Goal: Task Accomplishment & Management: Use online tool/utility

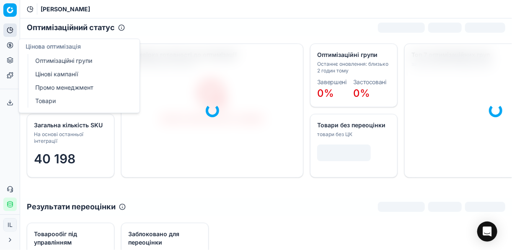
click at [49, 60] on link "Оптимізаційні групи" at bounding box center [81, 61] width 98 height 12
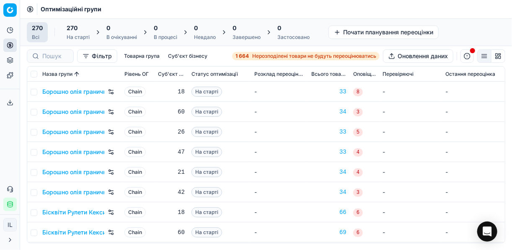
click at [254, 57] on span "Нерозподілені товари не будуть переоцінюватись" at bounding box center [314, 56] width 124 height 7
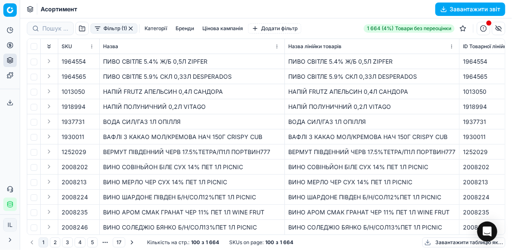
click at [101, 33] on button "Фільтр (1)" at bounding box center [114, 28] width 47 height 10
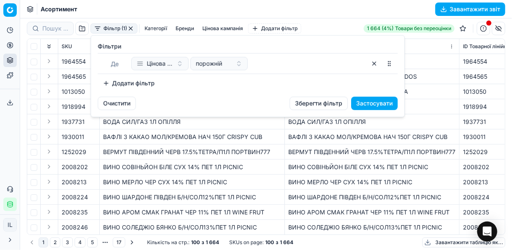
click at [111, 81] on button "Додати фільтр" at bounding box center [129, 83] width 62 height 13
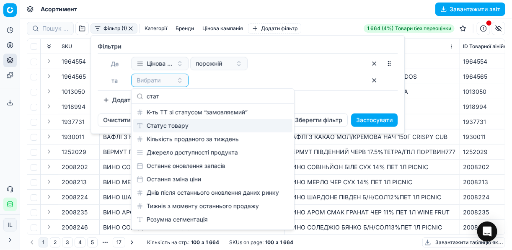
type input "стат"
click at [198, 125] on div "Статус товару" at bounding box center [212, 125] width 159 height 13
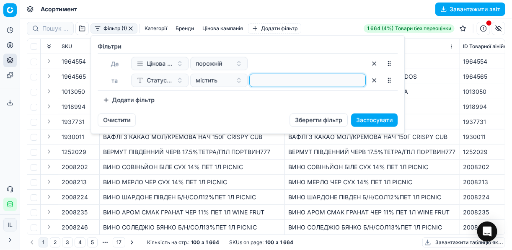
click at [304, 77] on input at bounding box center [307, 80] width 109 height 13
type input "1"
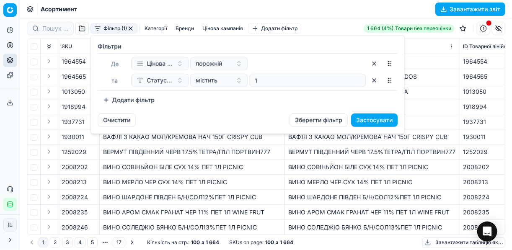
click at [105, 98] on button "Додати фільтр" at bounding box center [129, 99] width 62 height 13
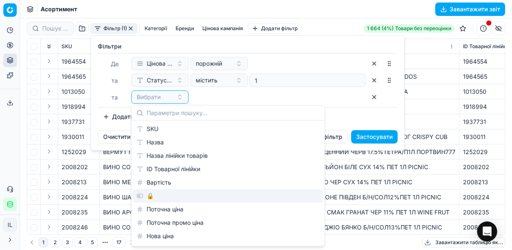
click at [158, 197] on div "🔒" at bounding box center [228, 195] width 190 height 13
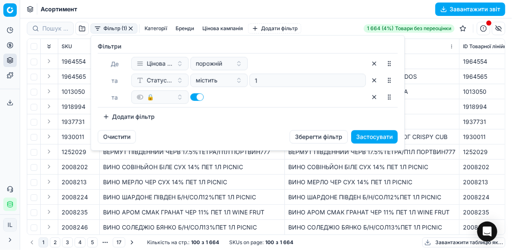
click at [193, 98] on button "button" at bounding box center [196, 97] width 13 height 8
checkbox input "false"
click at [107, 118] on button "Додати фільтр" at bounding box center [129, 116] width 62 height 13
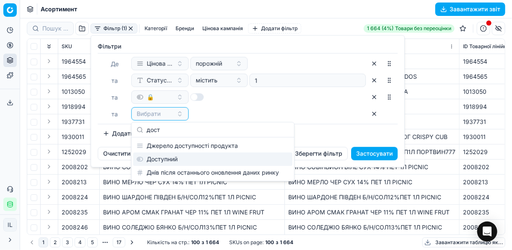
type input "дост"
click at [163, 158] on div "Доступний" at bounding box center [212, 159] width 159 height 13
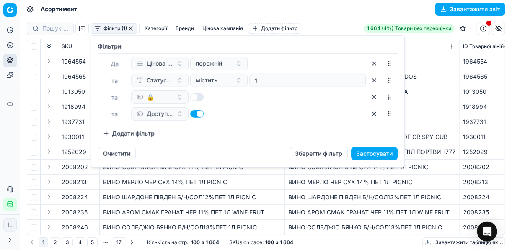
click at [374, 154] on button "Застосувати" at bounding box center [374, 153] width 47 height 13
